Goal: Task Accomplishment & Management: Manage account settings

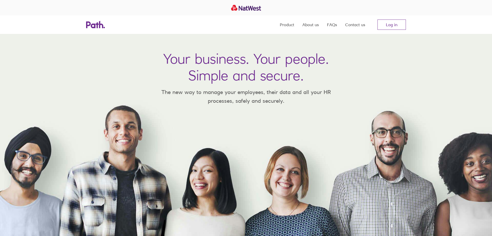
click at [394, 25] on link "Log in" at bounding box center [392, 24] width 28 height 10
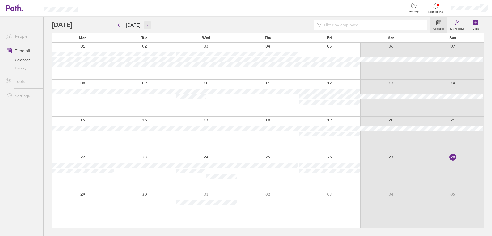
click at [146, 23] on icon "button" at bounding box center [148, 25] width 4 height 4
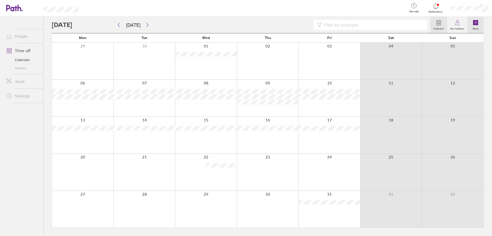
click at [474, 25] on icon at bounding box center [476, 22] width 6 height 6
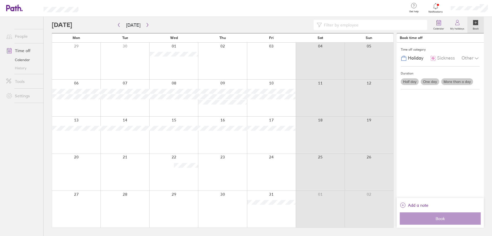
click at [412, 83] on label "Half day" at bounding box center [410, 81] width 18 height 7
click at [0, 0] on input "Half day" at bounding box center [0, 0] width 0 height 0
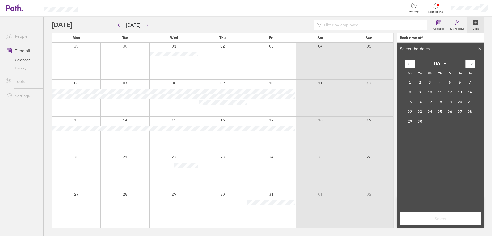
click at [473, 62] on div "Move forward to switch to the next month." at bounding box center [471, 63] width 10 height 8
click at [431, 102] on td "15" at bounding box center [430, 102] width 10 height 10
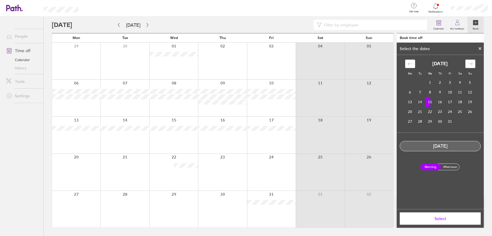
click at [449, 167] on label "Afternoon" at bounding box center [450, 167] width 21 height 6
click at [0, 0] on input "Afternoon" at bounding box center [0, 0] width 0 height 0
click at [442, 220] on span "Select" at bounding box center [441, 218] width 74 height 5
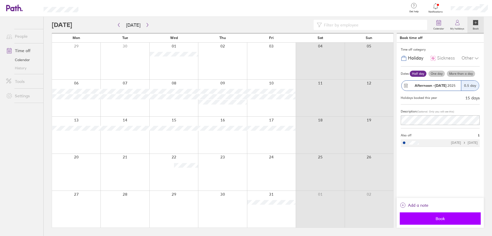
click at [442, 219] on span "Book" at bounding box center [441, 218] width 74 height 5
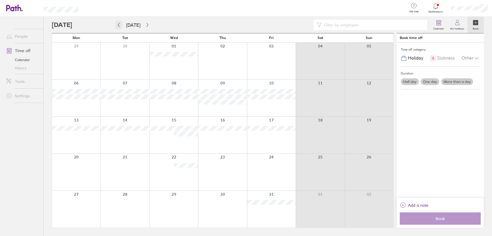
click at [118, 25] on icon "button" at bounding box center [119, 25] width 2 height 4
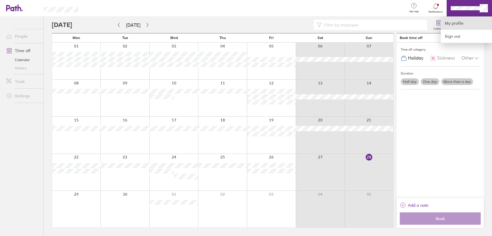
click at [459, 24] on link "My profile" at bounding box center [466, 23] width 51 height 13
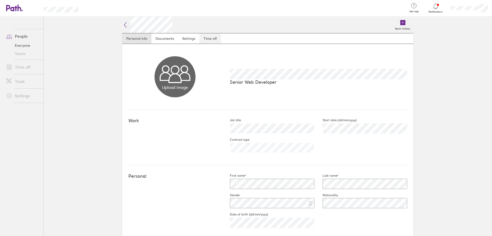
click at [216, 38] on link "Time off" at bounding box center [210, 38] width 22 height 10
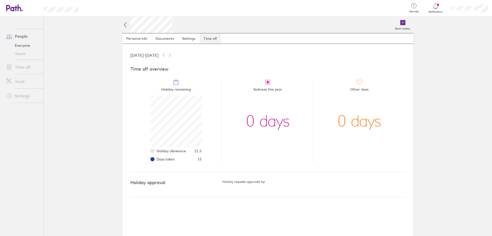
scroll to position [51, 51]
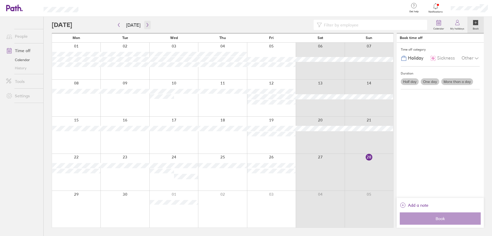
click at [147, 27] on icon "button" at bounding box center [148, 25] width 4 height 4
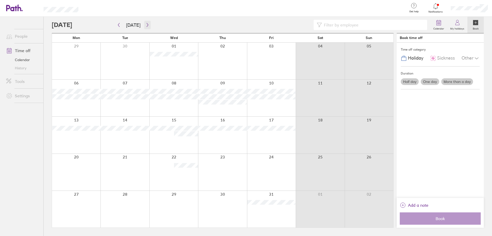
click at [147, 27] on icon "button" at bounding box center [148, 25] width 4 height 4
click at [434, 83] on label "One day" at bounding box center [430, 81] width 18 height 7
click at [0, 0] on input "One day" at bounding box center [0, 0] width 0 height 0
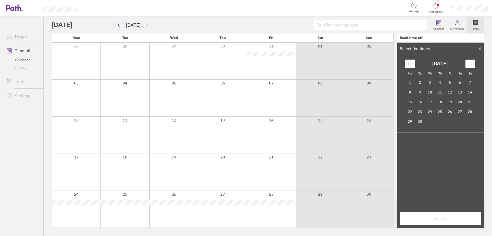
click at [472, 63] on icon "Move forward to switch to the next month." at bounding box center [470, 63] width 5 height 5
click at [453, 120] on td "28" at bounding box center [450, 121] width 10 height 10
click at [431, 218] on span "Select" at bounding box center [441, 218] width 74 height 5
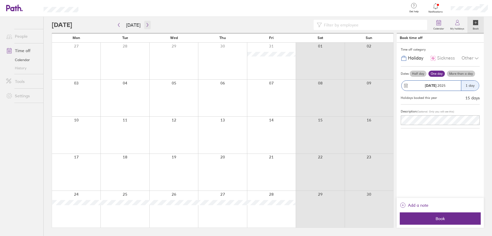
click at [146, 24] on icon "button" at bounding box center [148, 25] width 4 height 4
click at [119, 24] on icon "button" at bounding box center [119, 25] width 4 height 4
click at [118, 26] on icon "button" at bounding box center [119, 25] width 4 height 4
